Goal: Task Accomplishment & Management: Use online tool/utility

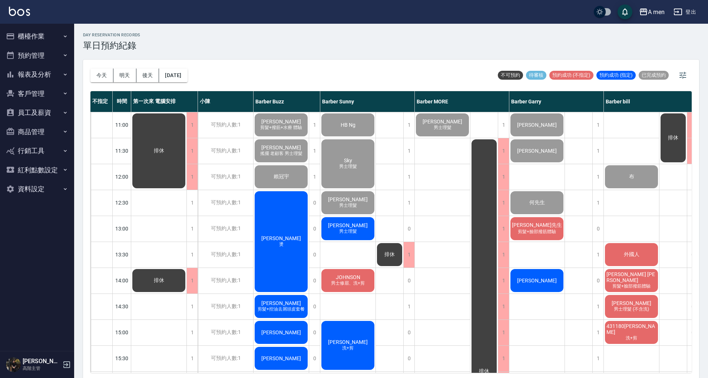
scroll to position [0, 77]
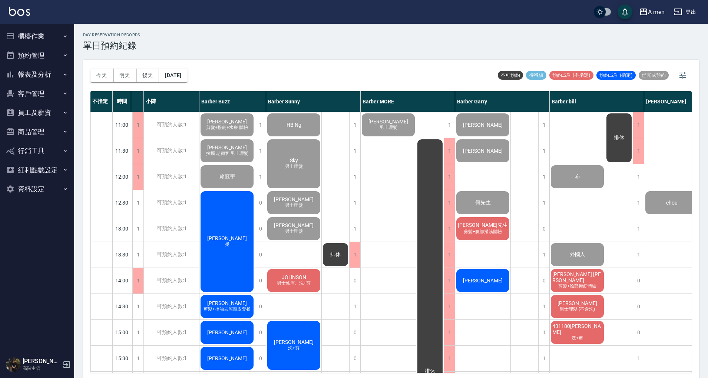
scroll to position [0, 77]
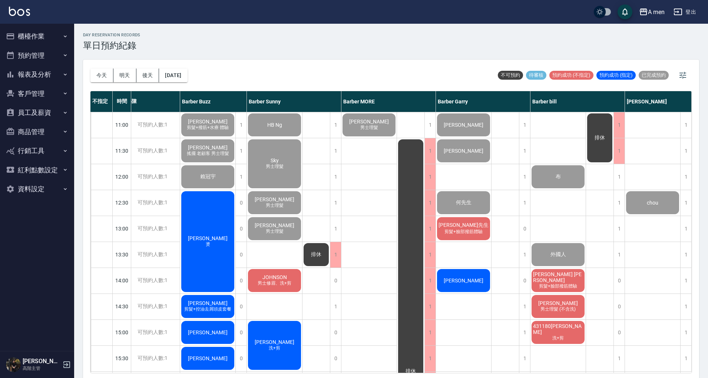
click at [569, 275] on span "sean 李昇昶" at bounding box center [558, 277] width 53 height 12
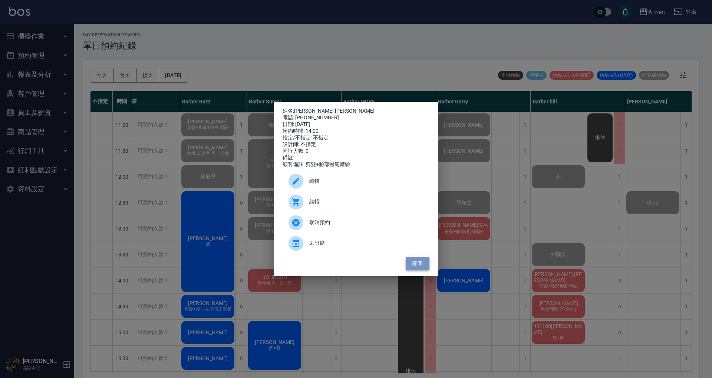
click at [424, 271] on button "關閉" at bounding box center [418, 264] width 24 height 14
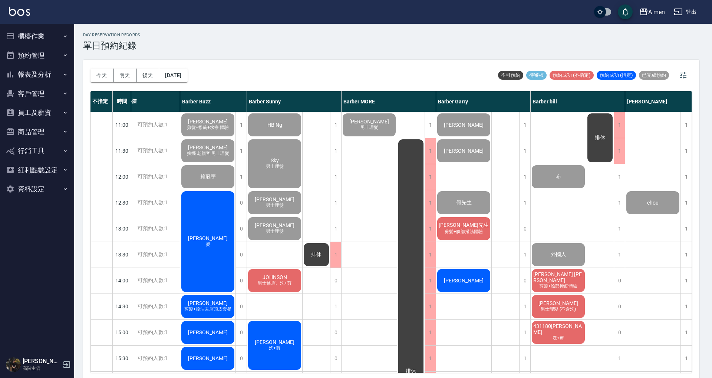
scroll to position [0, 73]
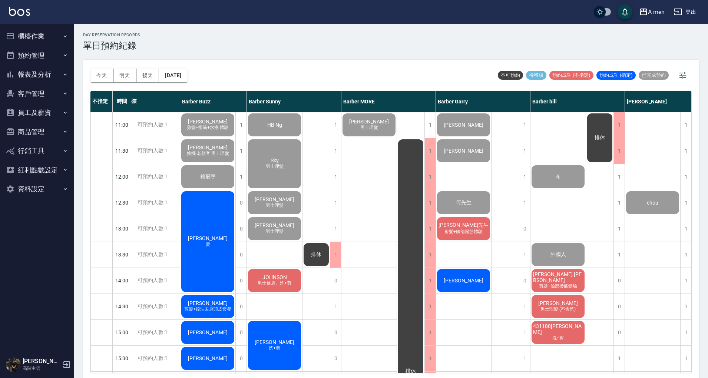
click at [472, 224] on span "[PERSON_NAME]先生" at bounding box center [463, 225] width 53 height 7
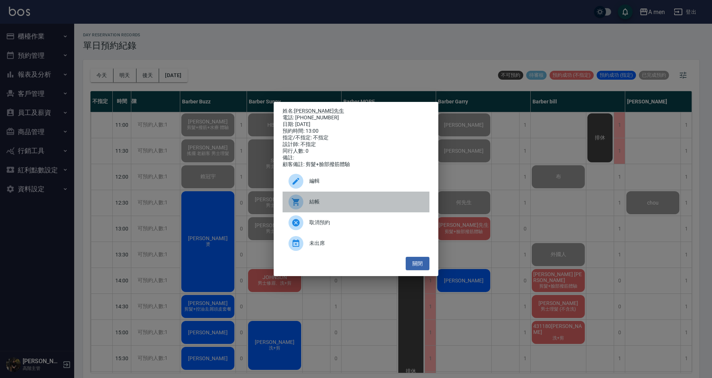
click at [354, 204] on span "結帳" at bounding box center [366, 202] width 114 height 8
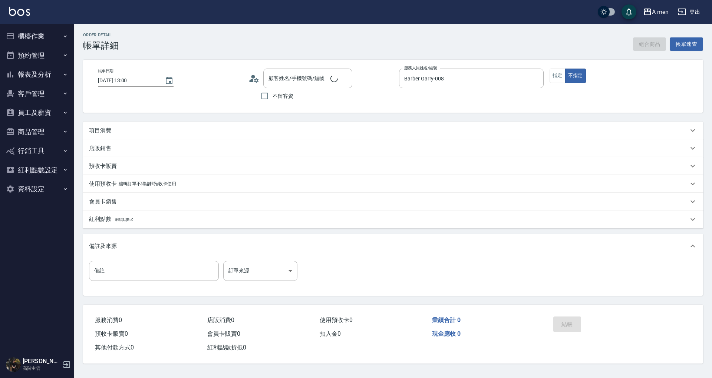
type input "2025/09/20 13:00"
type input "Barber Garry-008"
type input "林先生/0978933417/null"
click at [640, 44] on button "組合商品" at bounding box center [649, 44] width 33 height 14
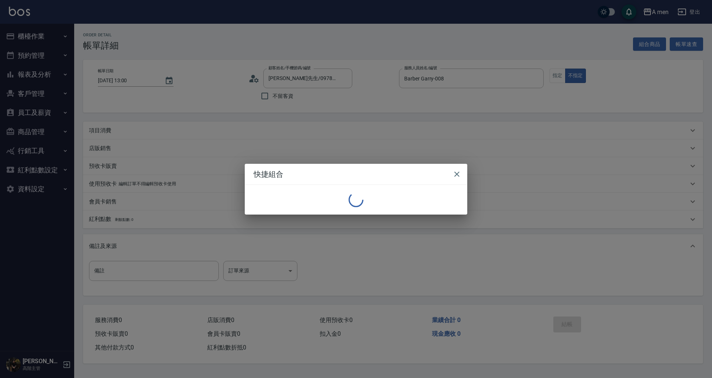
click at [640, 44] on div "快捷組合" at bounding box center [356, 189] width 712 height 378
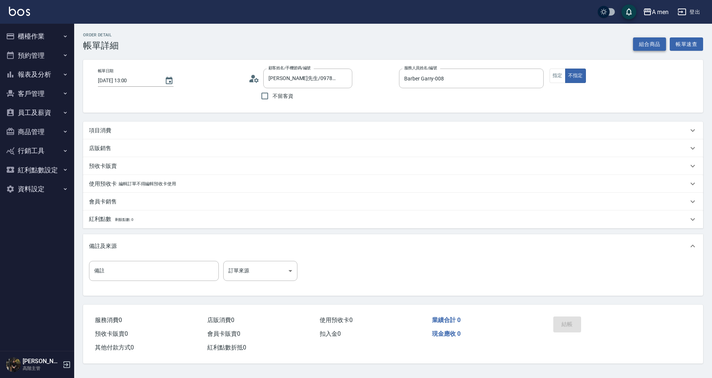
click at [652, 42] on button "組合商品" at bounding box center [649, 44] width 33 height 14
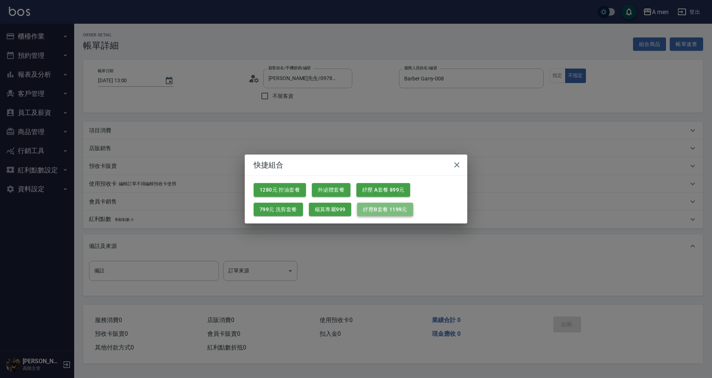
click at [396, 209] on button "紓壓B套餐 1199元" at bounding box center [385, 210] width 56 height 14
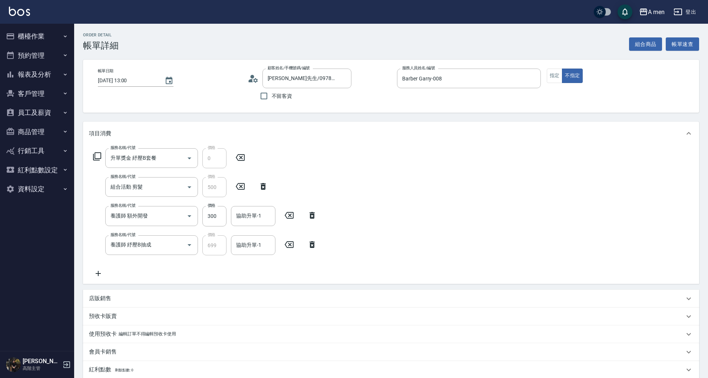
click at [314, 213] on icon at bounding box center [312, 215] width 5 height 7
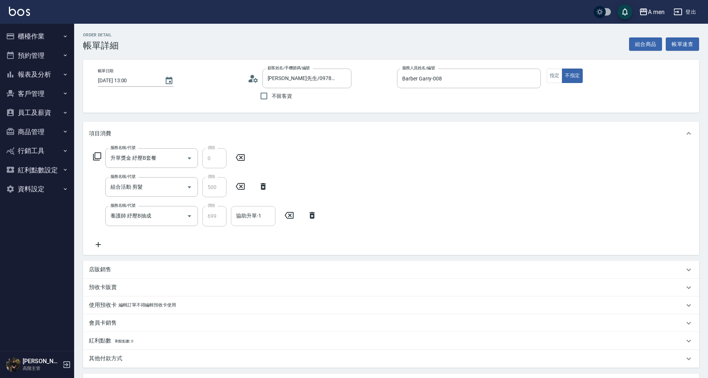
click at [263, 218] on input "協助升單-1" at bounding box center [253, 215] width 38 height 13
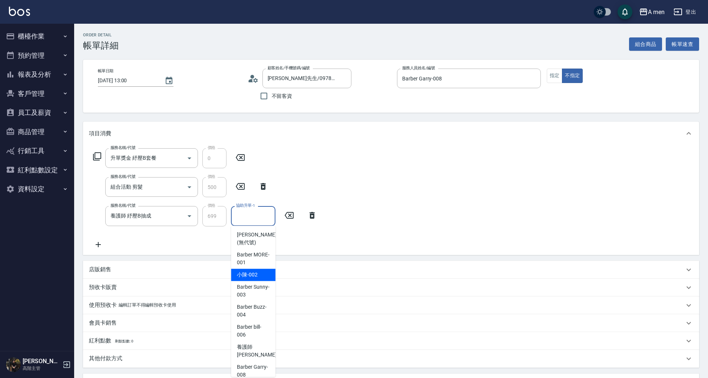
click at [262, 274] on div "小陳 -002" at bounding box center [253, 275] width 44 height 12
type input "小陳-002"
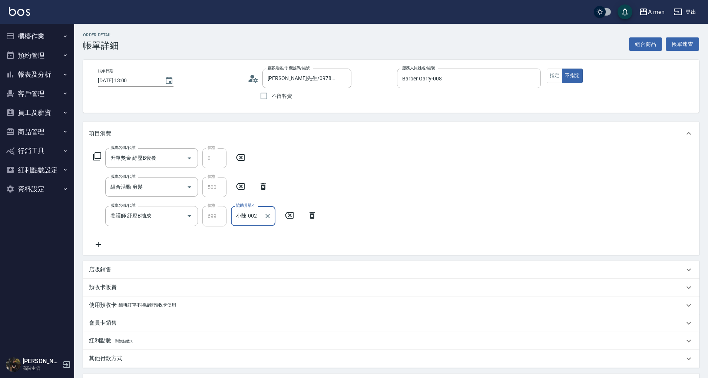
click at [529, 142] on div "項目消費" at bounding box center [391, 134] width 616 height 24
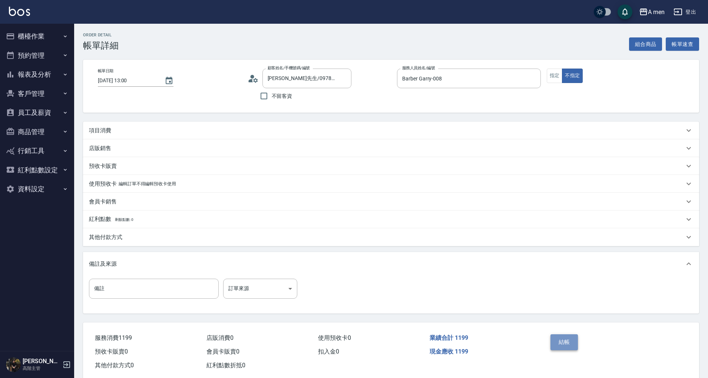
click at [566, 335] on button "結帳" at bounding box center [565, 342] width 28 height 16
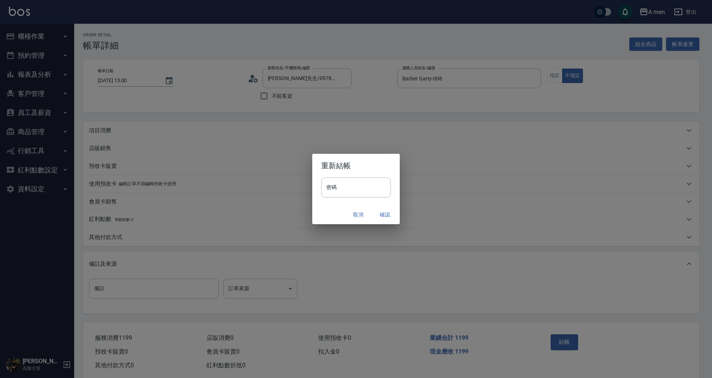
click at [388, 210] on button "確認" at bounding box center [385, 215] width 24 height 14
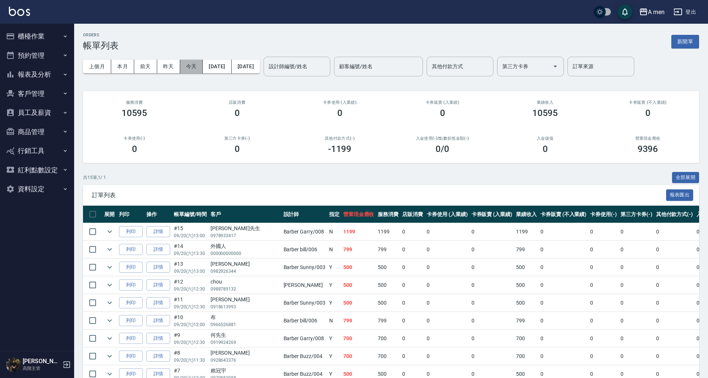
click at [189, 65] on button "今天" at bounding box center [191, 67] width 23 height 14
click at [14, 60] on button "預約管理" at bounding box center [37, 55] width 68 height 19
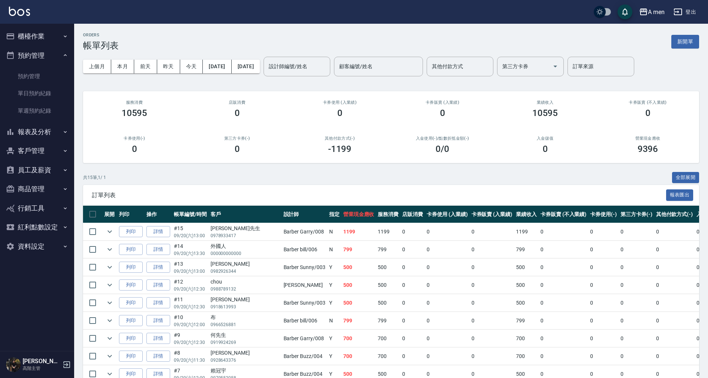
click at [134, 129] on div "卡券使用(-) 0" at bounding box center [134, 145] width 103 height 36
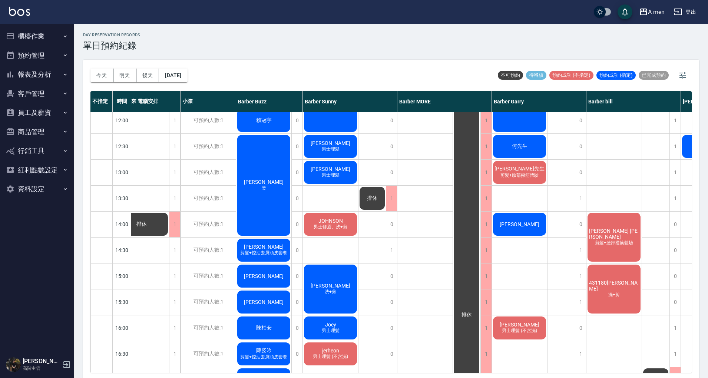
scroll to position [0, 17]
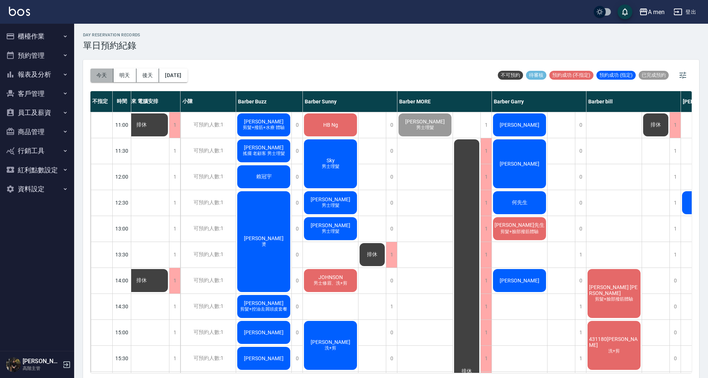
click at [99, 71] on button "今天" at bounding box center [101, 76] width 23 height 14
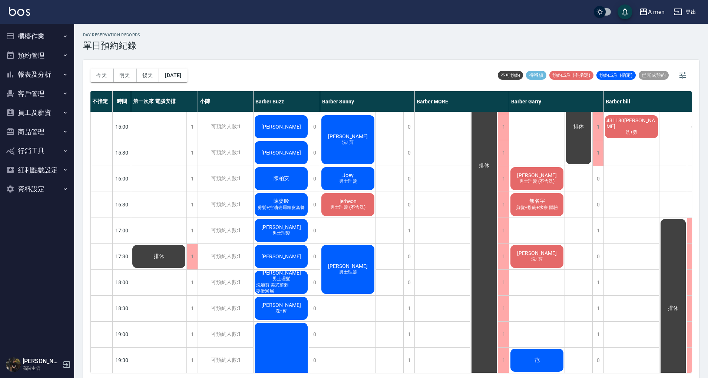
scroll to position [168, 0]
